Goal: Find specific page/section: Find specific page/section

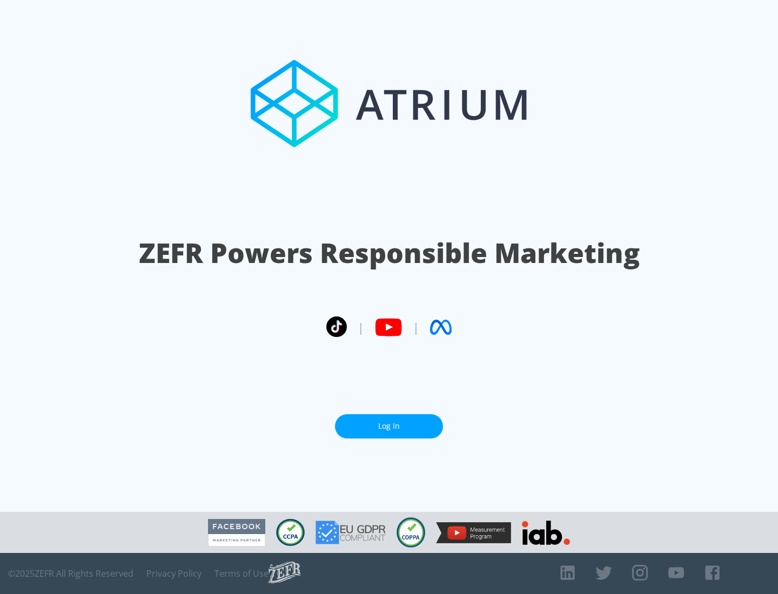
click at [389, 422] on link "Log In" at bounding box center [389, 426] width 108 height 24
